Goal: Find specific page/section: Find specific page/section

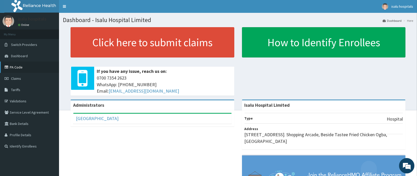
click at [21, 71] on link "PA Code" at bounding box center [29, 67] width 59 height 11
click at [12, 66] on link "PA Code" at bounding box center [29, 67] width 59 height 11
click at [20, 89] on link "Tariffs" at bounding box center [29, 89] width 59 height 11
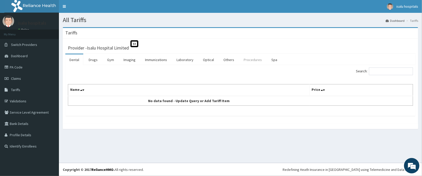
click at [245, 61] on link "Procedures" at bounding box center [253, 59] width 26 height 11
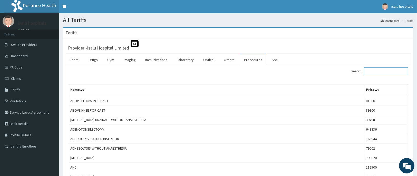
click at [391, 71] on input "Search:" at bounding box center [386, 71] width 44 height 8
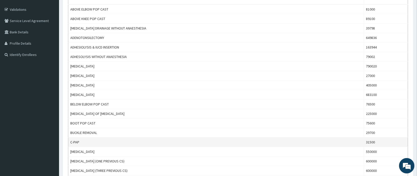
scroll to position [15, 0]
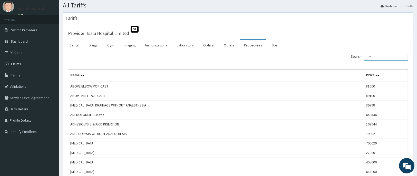
drag, startPoint x: 398, startPoint y: 58, endPoint x: 306, endPoint y: 59, distance: 92.1
click at [306, 59] on div "Search: ure" at bounding box center [325, 57] width 166 height 9
paste input "URETHROPLASTY"
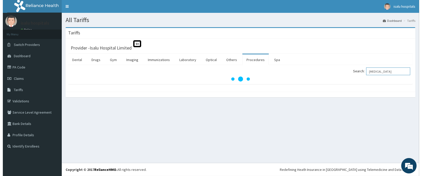
scroll to position [0, 0]
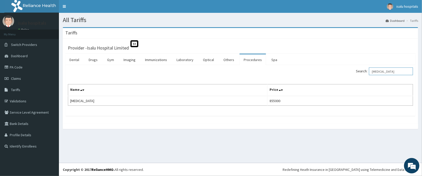
type input "URETHROPLASTY"
click at [21, 69] on link "PA Code" at bounding box center [29, 67] width 59 height 11
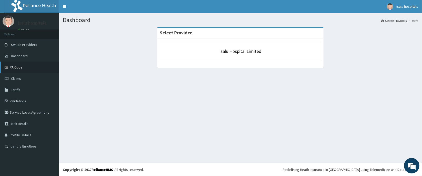
click at [14, 64] on link "PA Code" at bounding box center [29, 67] width 59 height 11
click at [23, 64] on link "PA Code" at bounding box center [29, 67] width 59 height 11
click at [18, 70] on link "PA Code" at bounding box center [29, 67] width 59 height 11
click at [18, 63] on link "PA Code" at bounding box center [29, 67] width 59 height 11
click at [22, 68] on link "PA Code" at bounding box center [29, 67] width 59 height 11
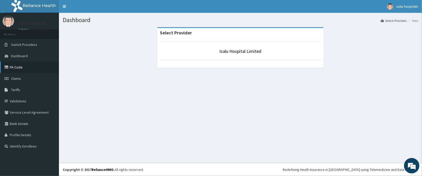
click at [24, 69] on link "PA Code" at bounding box center [29, 67] width 59 height 11
click at [24, 68] on link "PA Code" at bounding box center [29, 67] width 59 height 11
